Goal: Navigation & Orientation: Find specific page/section

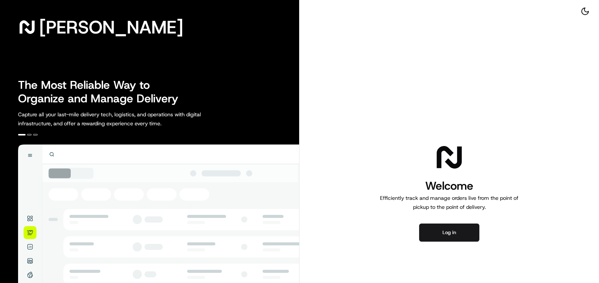
click at [449, 217] on div "Welcome Efficiently track and manage orders live from the point of pickup to th…" at bounding box center [448, 191] width 299 height 383
drag, startPoint x: 449, startPoint y: 217, endPoint x: 445, endPoint y: 239, distance: 21.4
click at [445, 239] on button "Log in" at bounding box center [449, 232] width 60 height 18
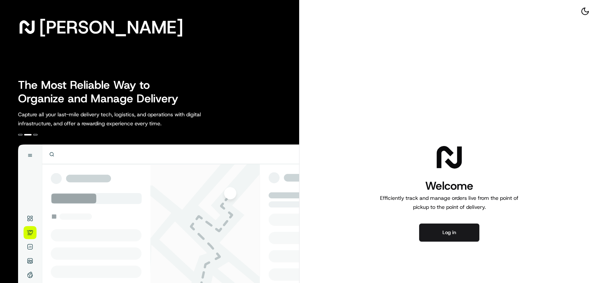
click at [390, 136] on div "Welcome Efficiently track and manage orders live from the point of pickup to th…" at bounding box center [448, 191] width 299 height 383
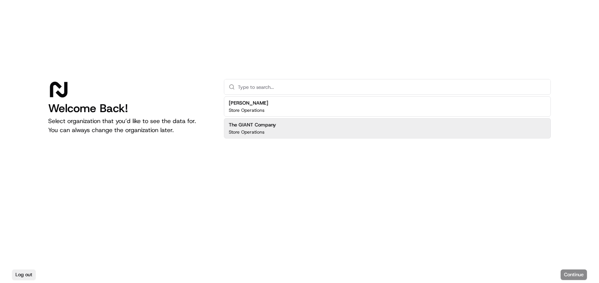
click at [274, 129] on div "The GIANT Company Store Operations" at bounding box center [252, 129] width 47 height 14
click at [570, 275] on button "Continue" at bounding box center [574, 274] width 26 height 11
